Goal: Task Accomplishment & Management: Manage account settings

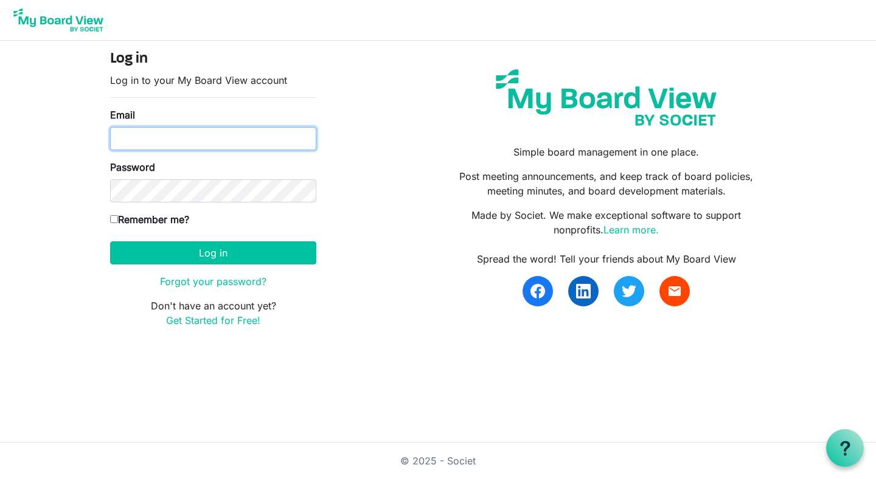
click at [246, 129] on input "Email" at bounding box center [213, 138] width 206 height 23
type input "[PERSON_NAME][EMAIL_ADDRESS][DOMAIN_NAME]"
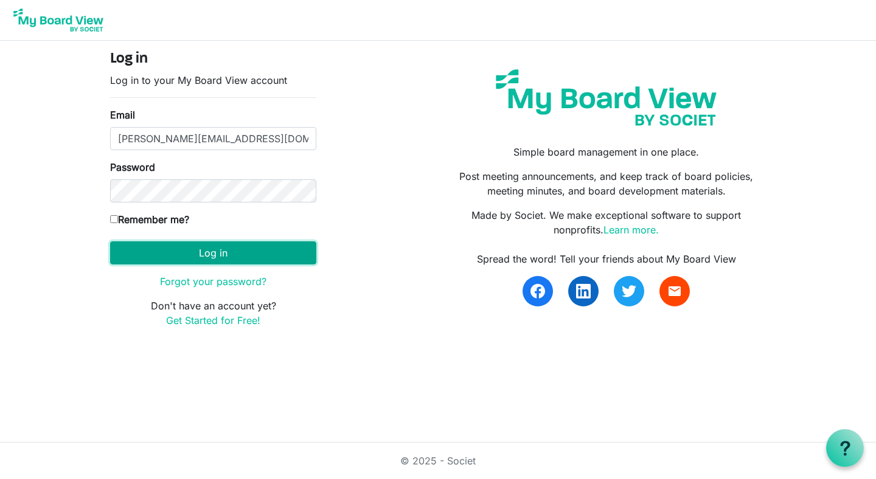
click at [263, 253] on button "Log in" at bounding box center [213, 252] width 206 height 23
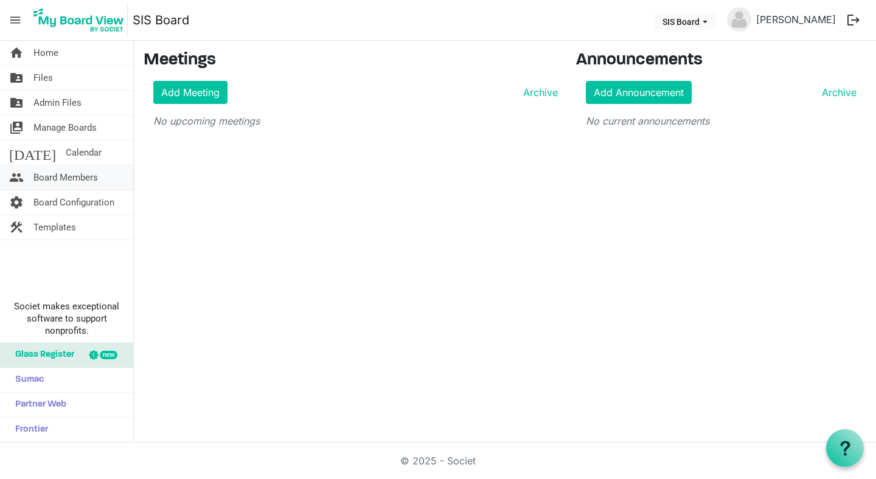
click at [64, 181] on span "Board Members" at bounding box center [65, 177] width 64 height 24
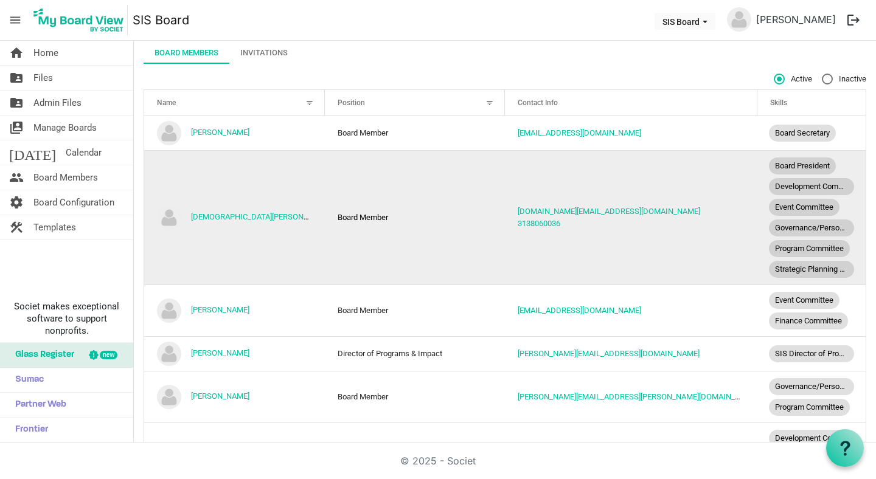
scroll to position [71, 0]
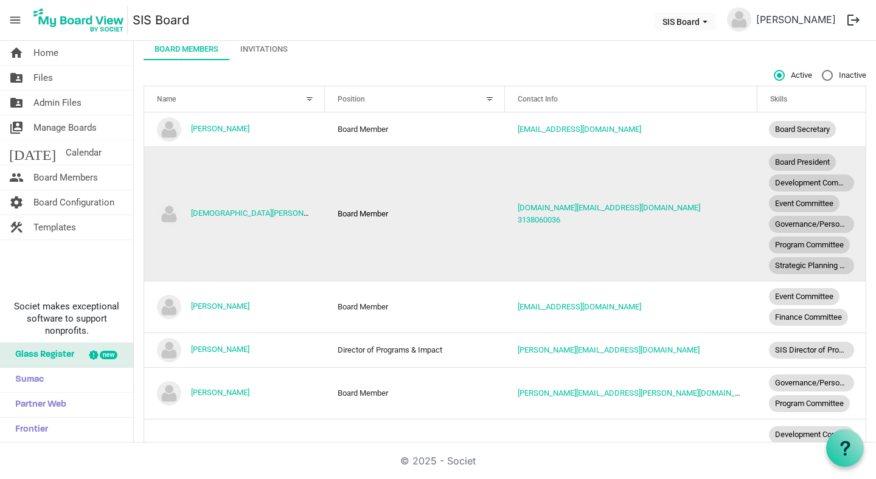
click at [470, 237] on td "Board Member" at bounding box center [415, 214] width 181 height 134
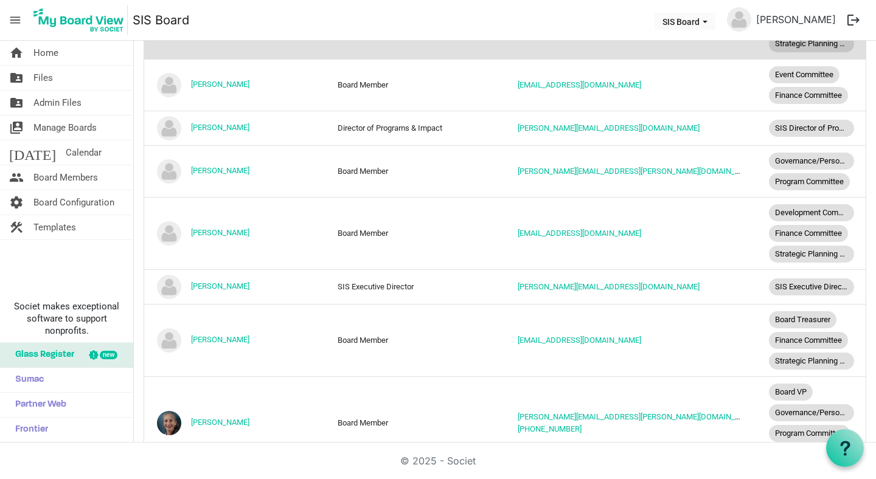
scroll to position [292, 0]
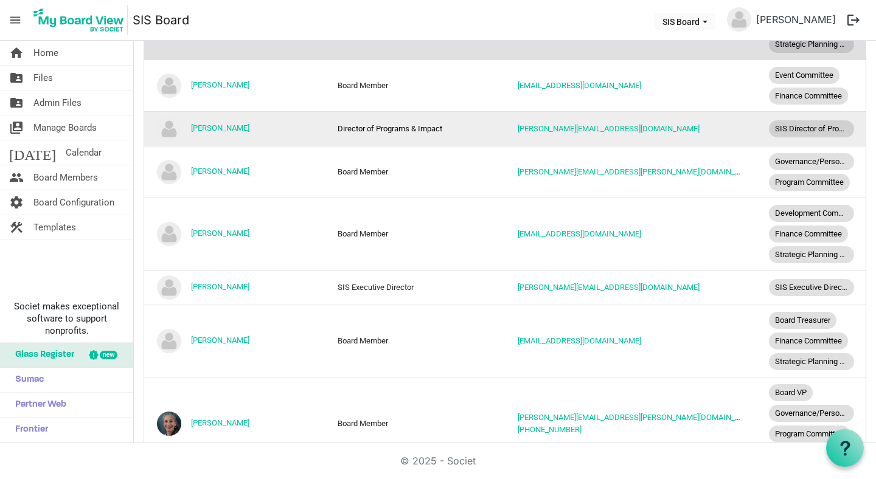
click at [170, 126] on img "Lindsey Bennett is template cell column header Name" at bounding box center [169, 129] width 24 height 24
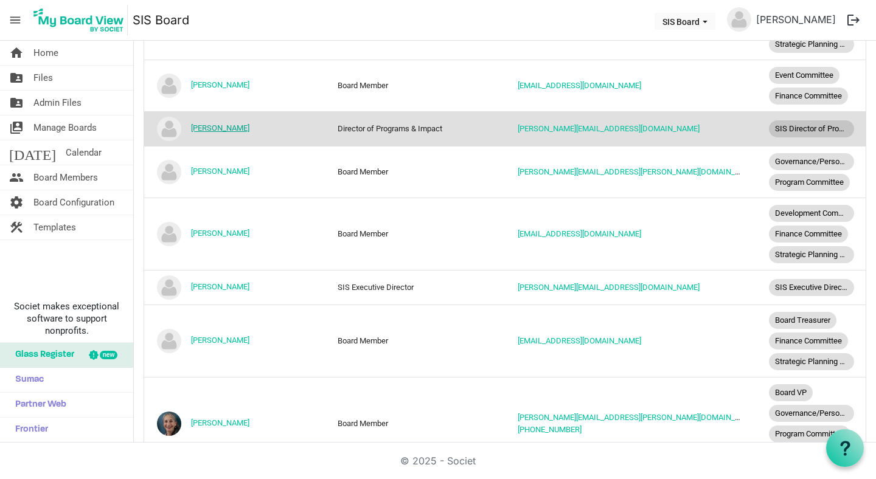
click at [215, 130] on link "[PERSON_NAME]" at bounding box center [220, 127] width 58 height 9
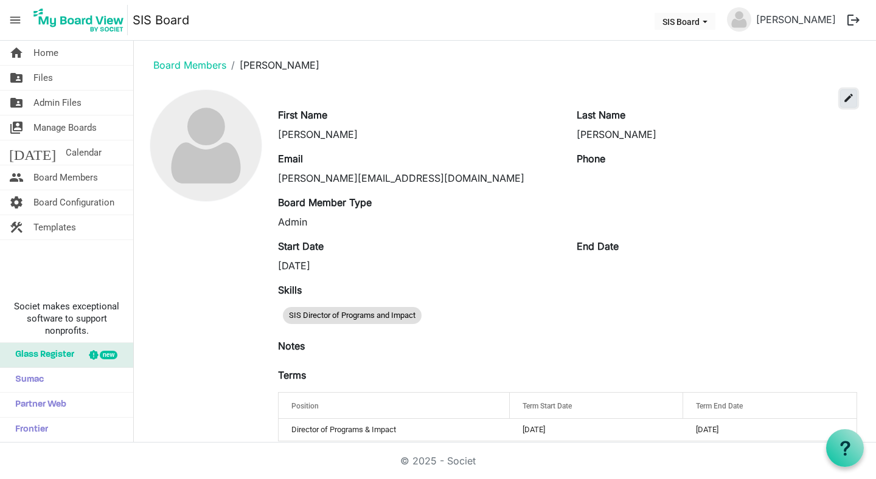
click at [852, 97] on span "edit" at bounding box center [848, 97] width 11 height 11
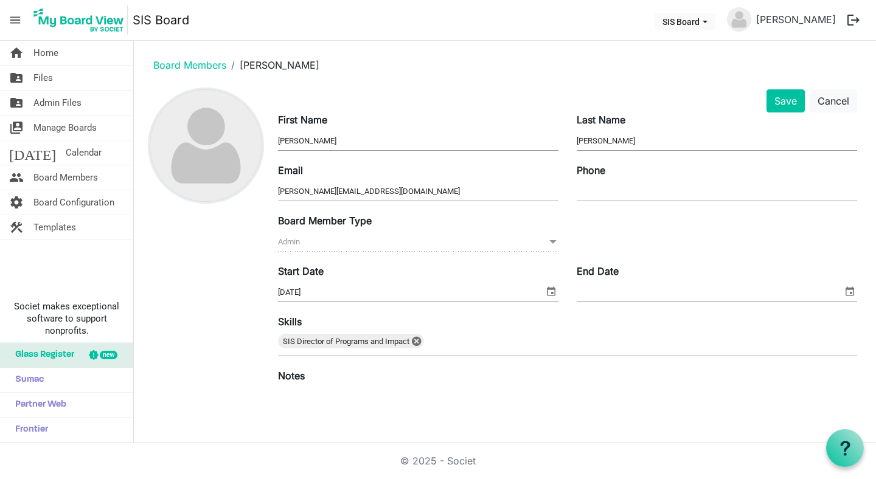
click at [183, 164] on img at bounding box center [205, 145] width 111 height 111
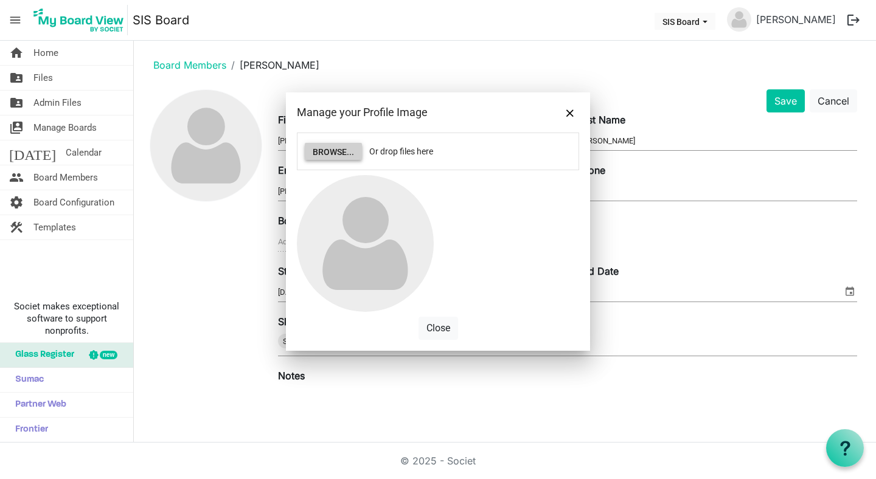
click at [352, 153] on button "Browse..." at bounding box center [333, 151] width 57 height 17
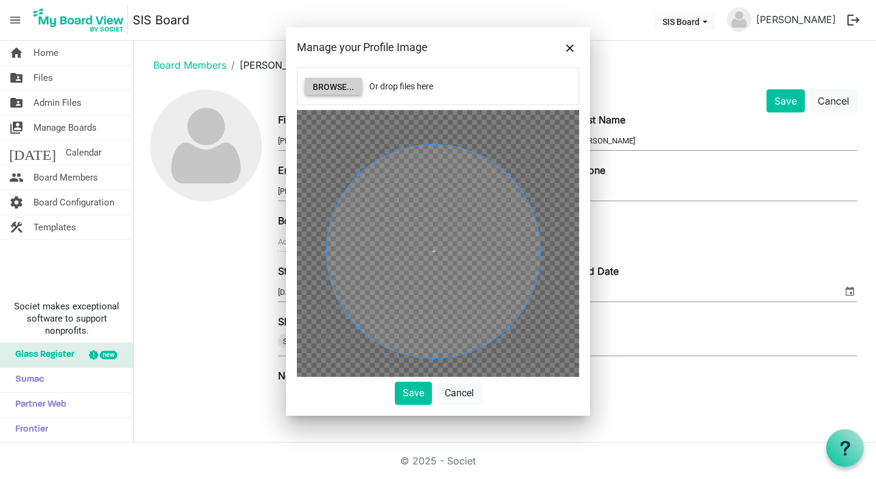
click at [538, 244] on span at bounding box center [433, 251] width 213 height 213
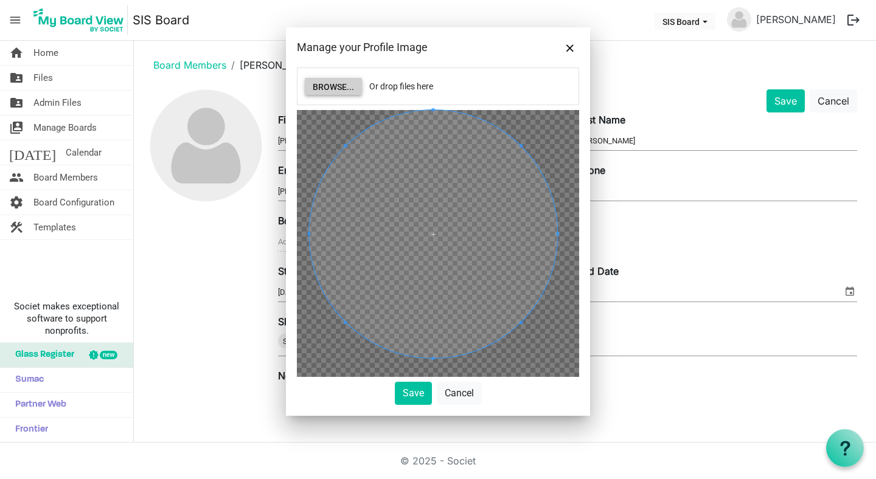
click at [465, 64] on div "Manage your Profile Image Browse... Or drop files here Save Cancel" at bounding box center [438, 221] width 304 height 389
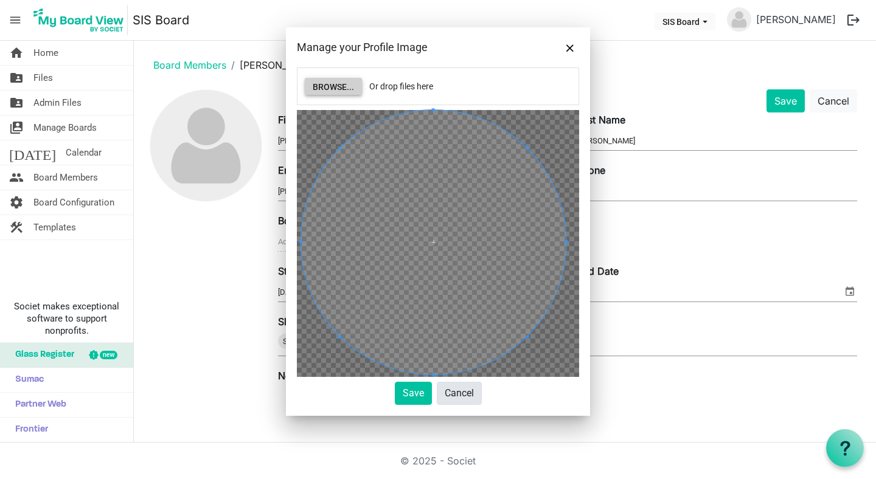
click at [457, 395] on div "Browse... Or drop files here Save Cancel" at bounding box center [438, 237] width 282 height 338
click at [586, 245] on div "Browse... Or drop files here Save Cancel" at bounding box center [438, 242] width 304 height 348
click at [486, 262] on span at bounding box center [437, 242] width 265 height 265
click at [408, 401] on button "Save" at bounding box center [413, 393] width 37 height 23
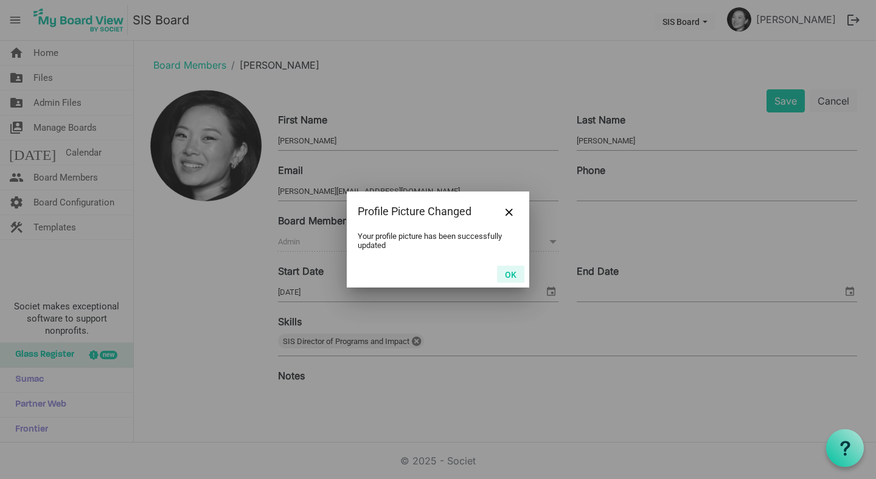
click at [517, 275] on button "OK" at bounding box center [510, 274] width 27 height 17
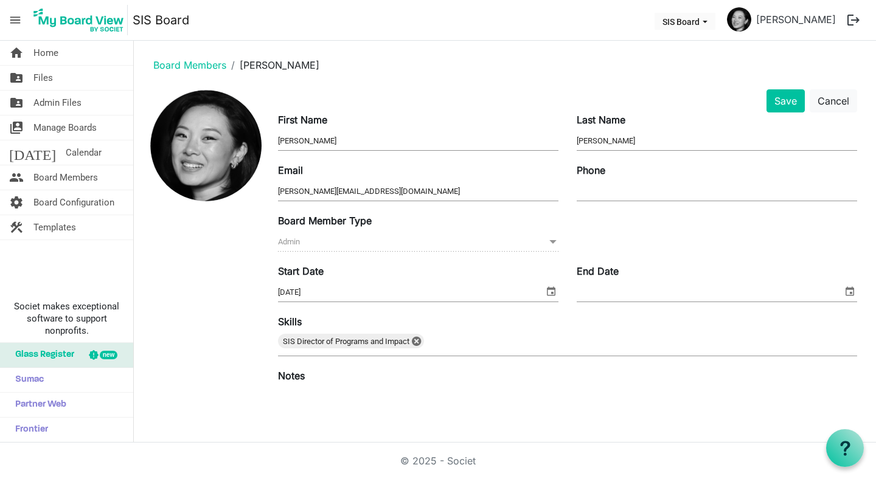
click at [640, 192] on input "Phone" at bounding box center [717, 191] width 280 height 18
type input "970-658-7579"
click at [775, 103] on button "Save" at bounding box center [785, 100] width 38 height 23
click at [791, 99] on button "Save" at bounding box center [785, 100] width 38 height 23
click at [66, 170] on span "Board Members" at bounding box center [65, 177] width 64 height 24
